Goal: Information Seeking & Learning: Find specific page/section

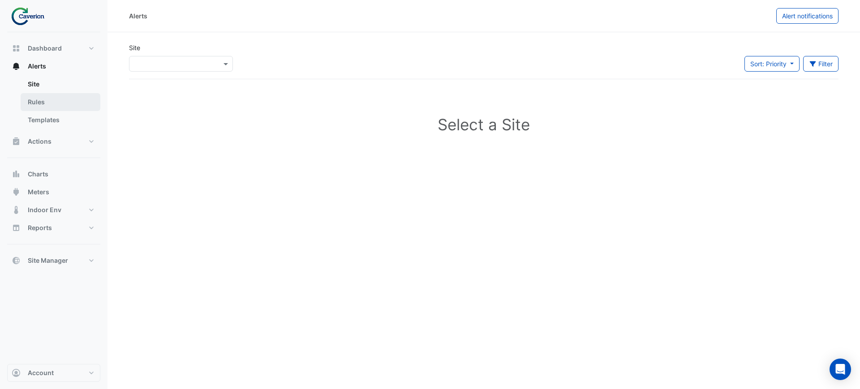
click at [54, 102] on link "Rules" at bounding box center [61, 102] width 80 height 18
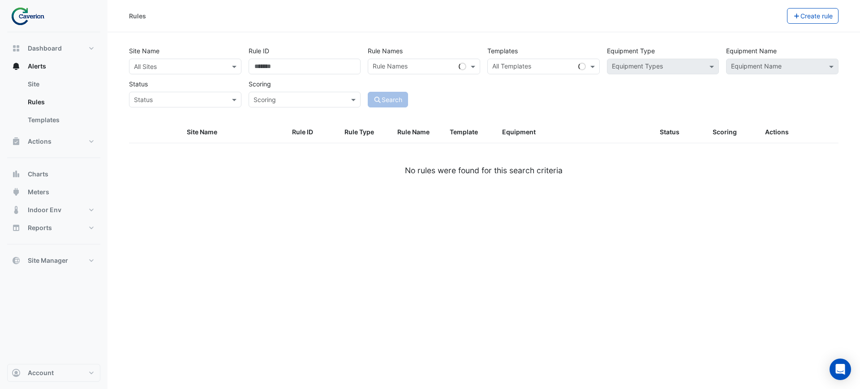
click at [186, 62] on input "text" at bounding box center [176, 66] width 85 height 9
type input "***"
click at [199, 65] on input "***" at bounding box center [176, 66] width 85 height 9
click at [128, 181] on div "Site Name Rule ID Rule Type Rule Name Template Equipment Status Scoring Actions…" at bounding box center [484, 160] width 721 height 76
click at [163, 60] on div "All Sites" at bounding box center [185, 67] width 112 height 16
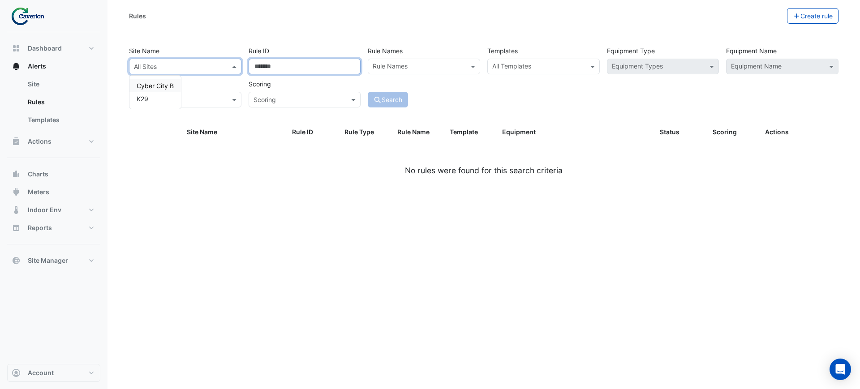
click at [323, 59] on input "Rule ID" at bounding box center [305, 67] width 112 height 16
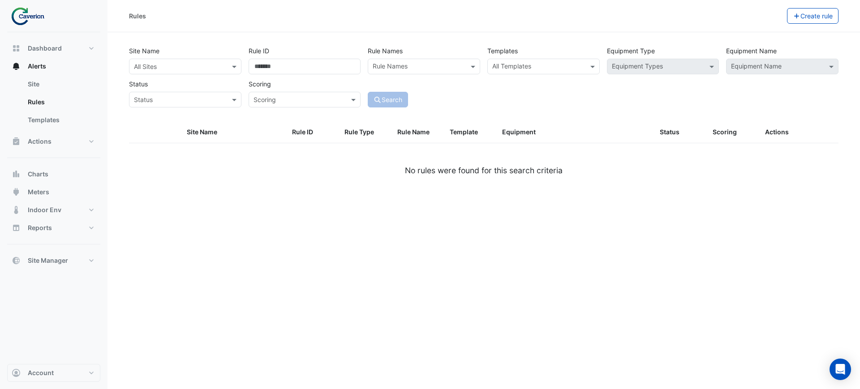
click at [386, 66] on input "text" at bounding box center [419, 67] width 92 height 9
click at [408, 65] on input "text" at bounding box center [419, 67] width 92 height 9
click at [454, 65] on input "text" at bounding box center [419, 67] width 92 height 9
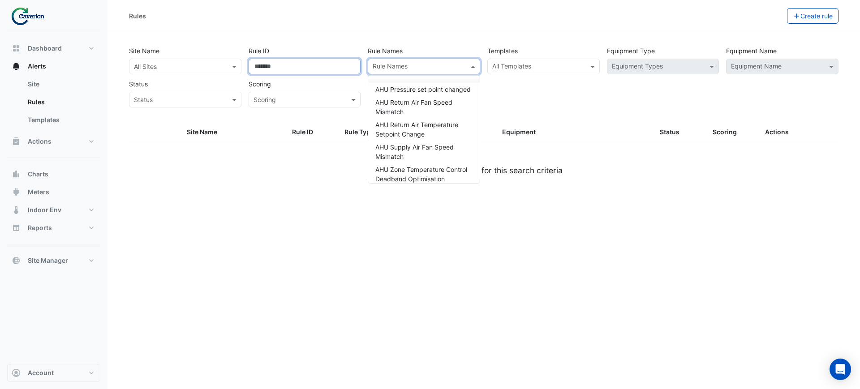
click at [316, 59] on input "Rule ID" at bounding box center [305, 67] width 112 height 16
click at [409, 54] on div "Rule Names Rule Names AHU Pressure set point changed AHU Return Air Fan Speed M…" at bounding box center [424, 58] width 120 height 31
click at [409, 59] on div "Rule Names" at bounding box center [424, 67] width 112 height 16
click at [408, 60] on div "Rule Names" at bounding box center [416, 67] width 97 height 14
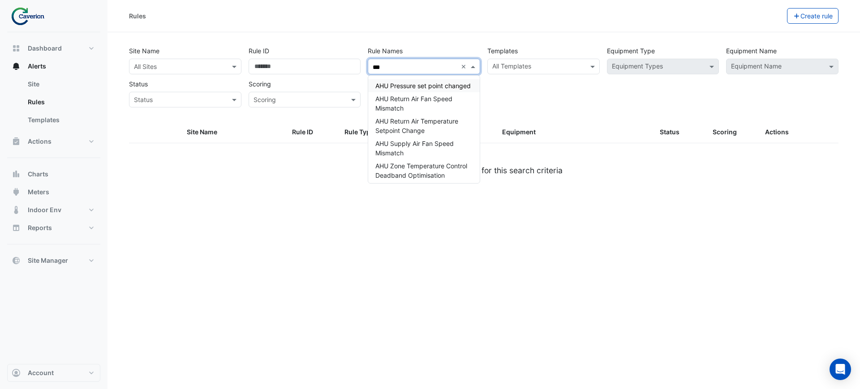
click at [418, 69] on input "***" at bounding box center [415, 67] width 85 height 9
type input "*"
click at [419, 59] on div "Rule Names" at bounding box center [424, 67] width 112 height 16
click at [242, 112] on div "Site Name All Sites Rule ID Rule Names Rule Names AHU Pressure set point change…" at bounding box center [484, 82] width 721 height 79
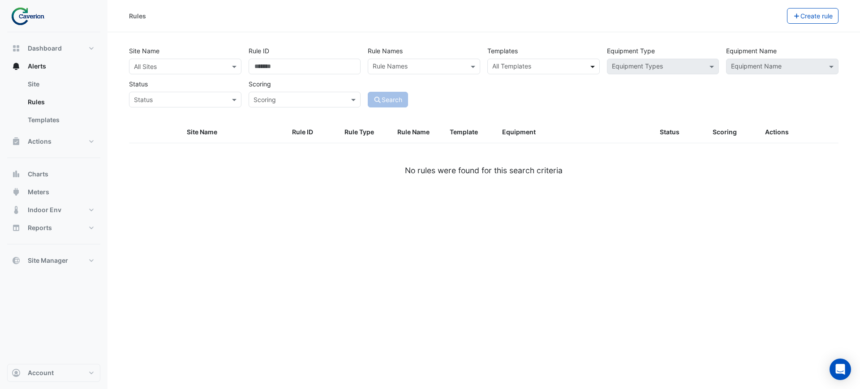
click at [527, 61] on div "All Templates" at bounding box center [511, 67] width 40 height 12
click at [527, 70] on input "text" at bounding box center [538, 67] width 92 height 9
click at [583, 63] on input "text" at bounding box center [538, 67] width 92 height 9
click at [597, 68] on span at bounding box center [593, 66] width 11 height 9
click at [588, 69] on span at bounding box center [593, 66] width 11 height 9
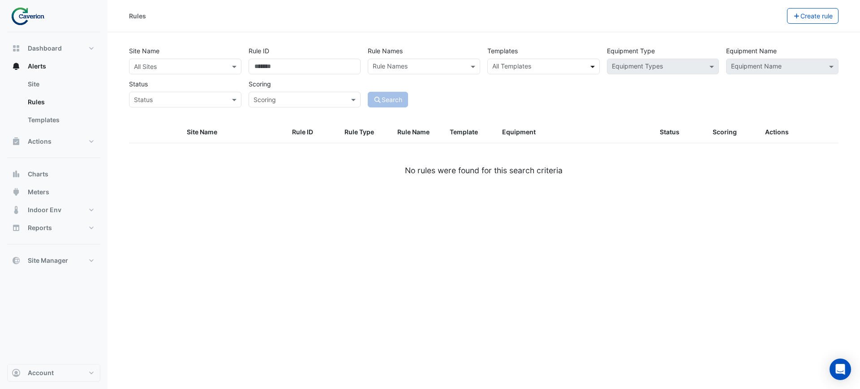
click at [567, 65] on input "text" at bounding box center [538, 67] width 92 height 9
click at [510, 67] on input "text" at bounding box center [538, 67] width 92 height 9
click at [595, 69] on span at bounding box center [593, 66] width 11 height 9
click at [631, 388] on div "Rules Create rule Site Name All Sites Rule ID Rule Names Rule Names Templates A…" at bounding box center [484, 194] width 753 height 389
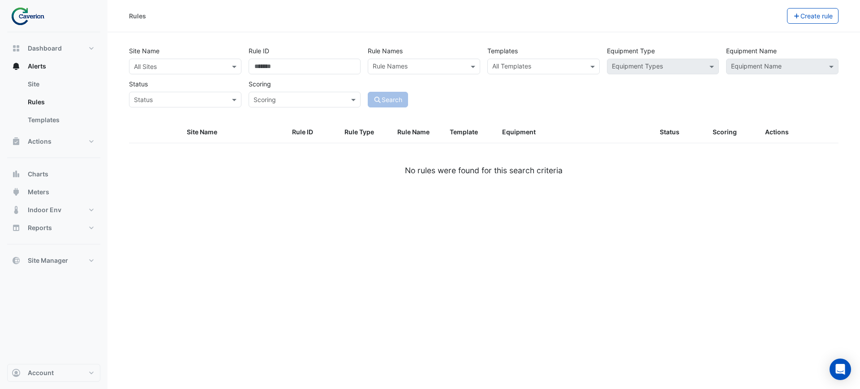
click at [533, 59] on div "All Templates" at bounding box center [544, 67] width 112 height 16
click at [525, 67] on input "text" at bounding box center [538, 67] width 92 height 9
click at [548, 66] on input "text" at bounding box center [538, 67] width 92 height 9
click at [570, 63] on input "text" at bounding box center [538, 67] width 92 height 9
click at [582, 63] on input "text" at bounding box center [538, 67] width 92 height 9
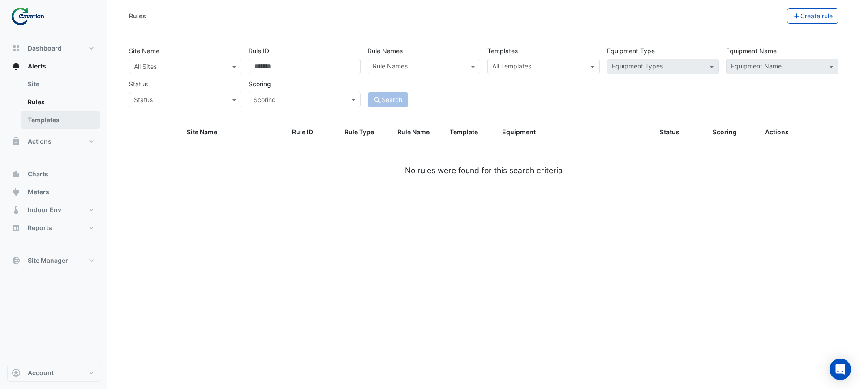
click at [587, 67] on div "All Templates" at bounding box center [544, 67] width 112 height 16
click at [588, 68] on div "All Templates" at bounding box center [544, 67] width 112 height 16
click at [591, 68] on span at bounding box center [593, 66] width 11 height 9
click at [597, 69] on span at bounding box center [593, 66] width 11 height 9
click at [40, 115] on link "Templates" at bounding box center [61, 120] width 80 height 18
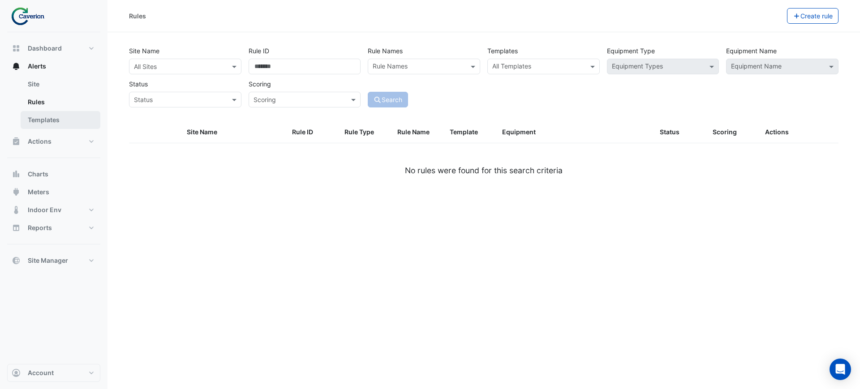
click at [35, 95] on link "Rules" at bounding box center [61, 102] width 80 height 18
click at [69, 119] on link "Templates" at bounding box center [61, 120] width 80 height 18
click at [35, 123] on link "Templates" at bounding box center [61, 120] width 80 height 18
click at [43, 118] on link "Templates" at bounding box center [61, 120] width 80 height 18
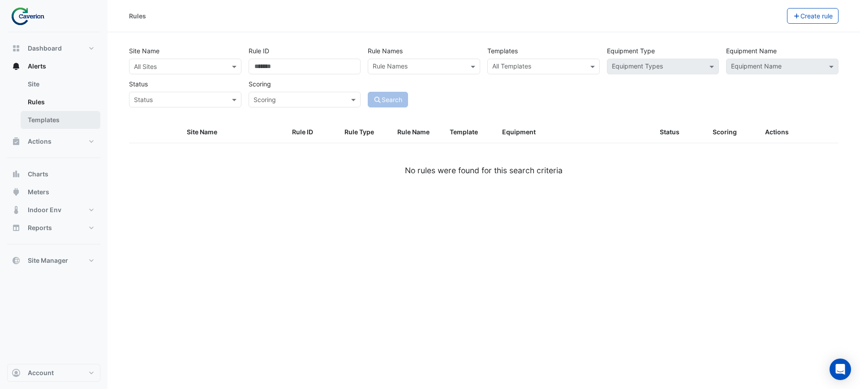
click at [46, 120] on link "Templates" at bounding box center [61, 120] width 80 height 18
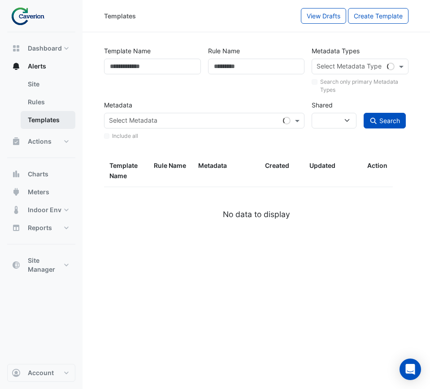
select select
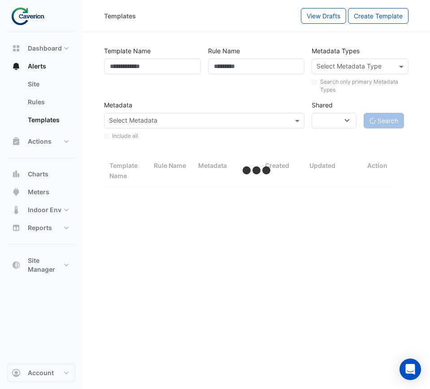
select select "***"
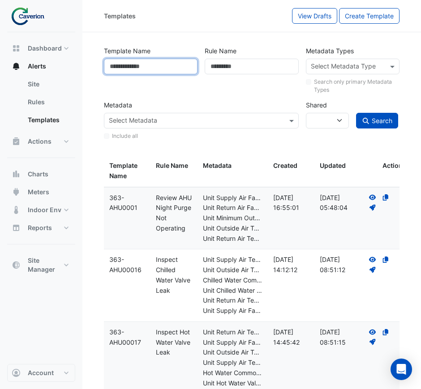
click at [192, 67] on input "Template Name" at bounding box center [151, 67] width 94 height 16
type input "********"
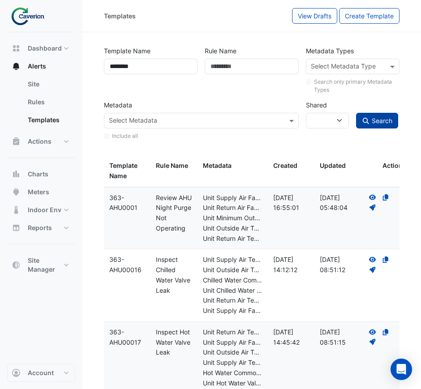
click at [377, 120] on span "Search" at bounding box center [382, 121] width 21 height 8
select select
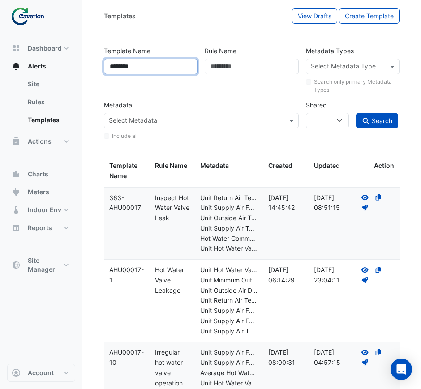
click at [145, 68] on input "********" at bounding box center [151, 67] width 94 height 16
type input "**********"
click at [356, 113] on button "Search" at bounding box center [377, 121] width 42 height 16
select select
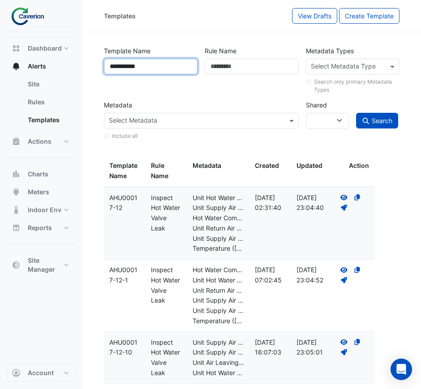
click at [159, 69] on input "**********" at bounding box center [151, 67] width 94 height 16
click at [173, 70] on input "**********" at bounding box center [151, 67] width 94 height 16
type input "**********"
click at [356, 113] on button "Search" at bounding box center [377, 121] width 42 height 16
select select
